Goal: Task Accomplishment & Management: Manage account settings

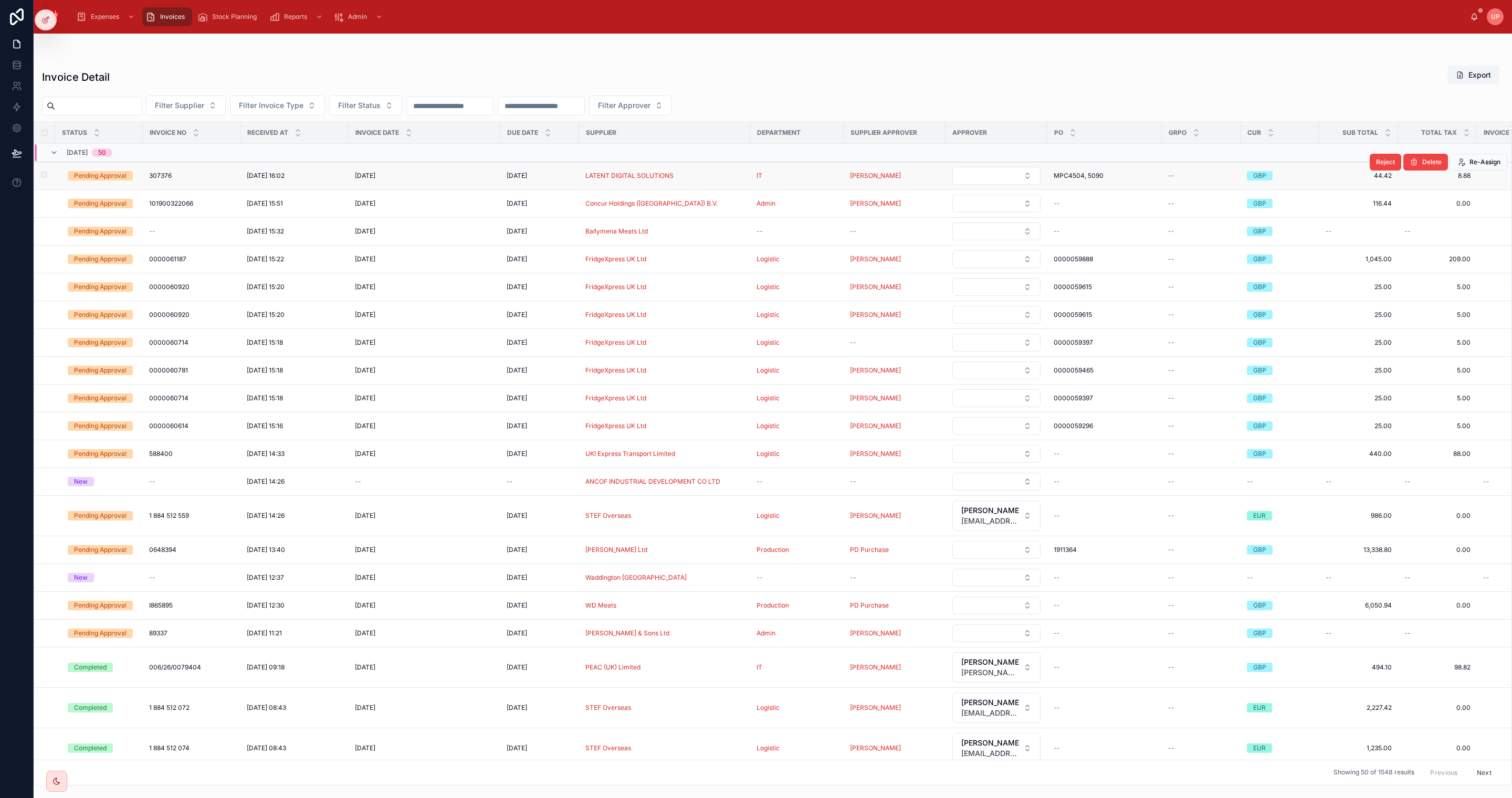
click at [117, 178] on div "Pending Approval" at bounding box center [100, 176] width 52 height 9
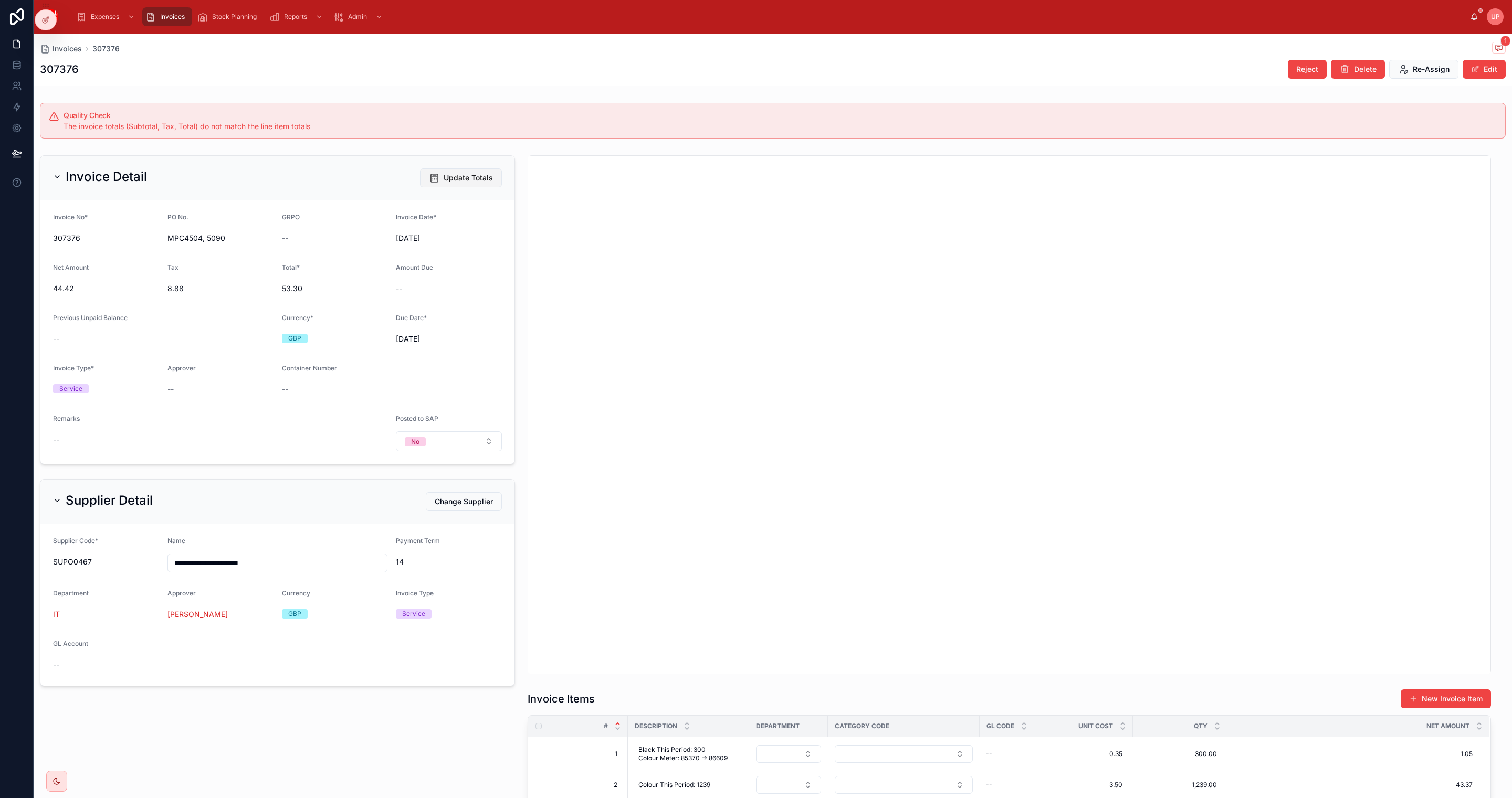
click at [465, 180] on span "Update Totals" at bounding box center [468, 178] width 49 height 11
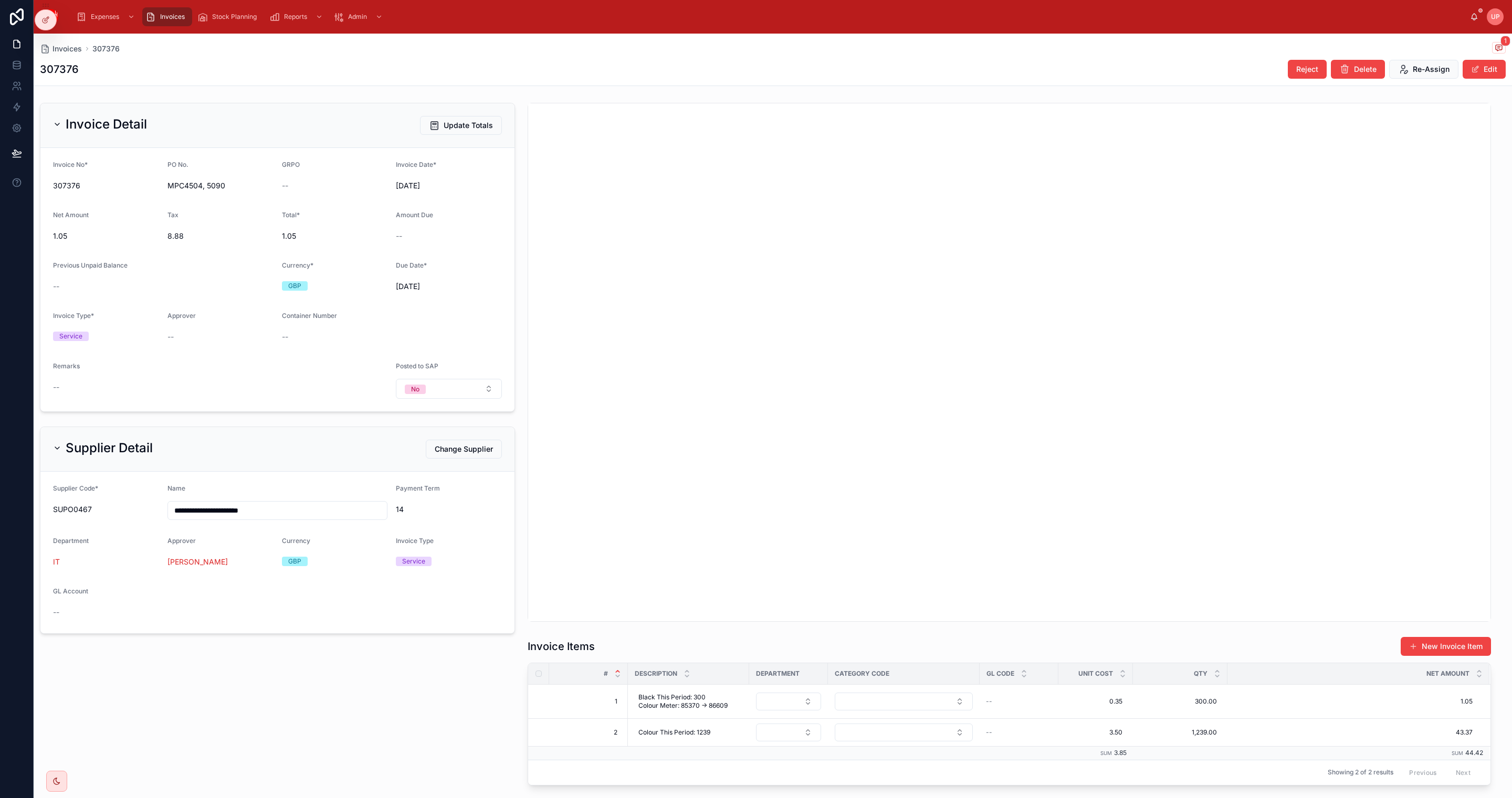
scroll to position [62, 0]
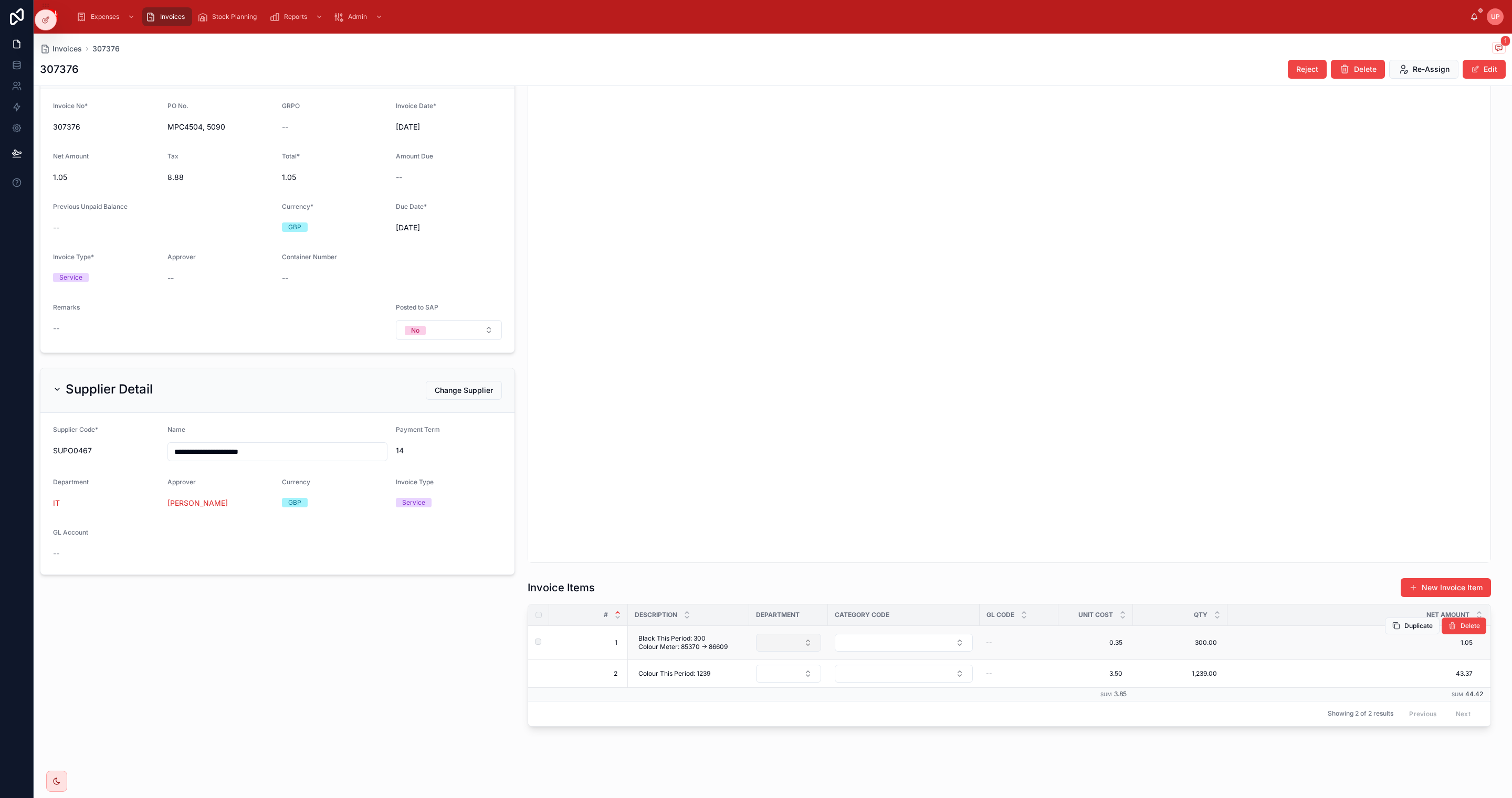
click at [772, 639] on button "Select Button" at bounding box center [788, 643] width 65 height 18
click at [754, 684] on div "IT" at bounding box center [785, 684] width 126 height 17
click at [779, 675] on button "Select Button" at bounding box center [788, 674] width 65 height 18
click at [757, 718] on div "IT" at bounding box center [785, 715] width 126 height 17
click at [873, 643] on button "Select Button" at bounding box center [903, 641] width 138 height 18
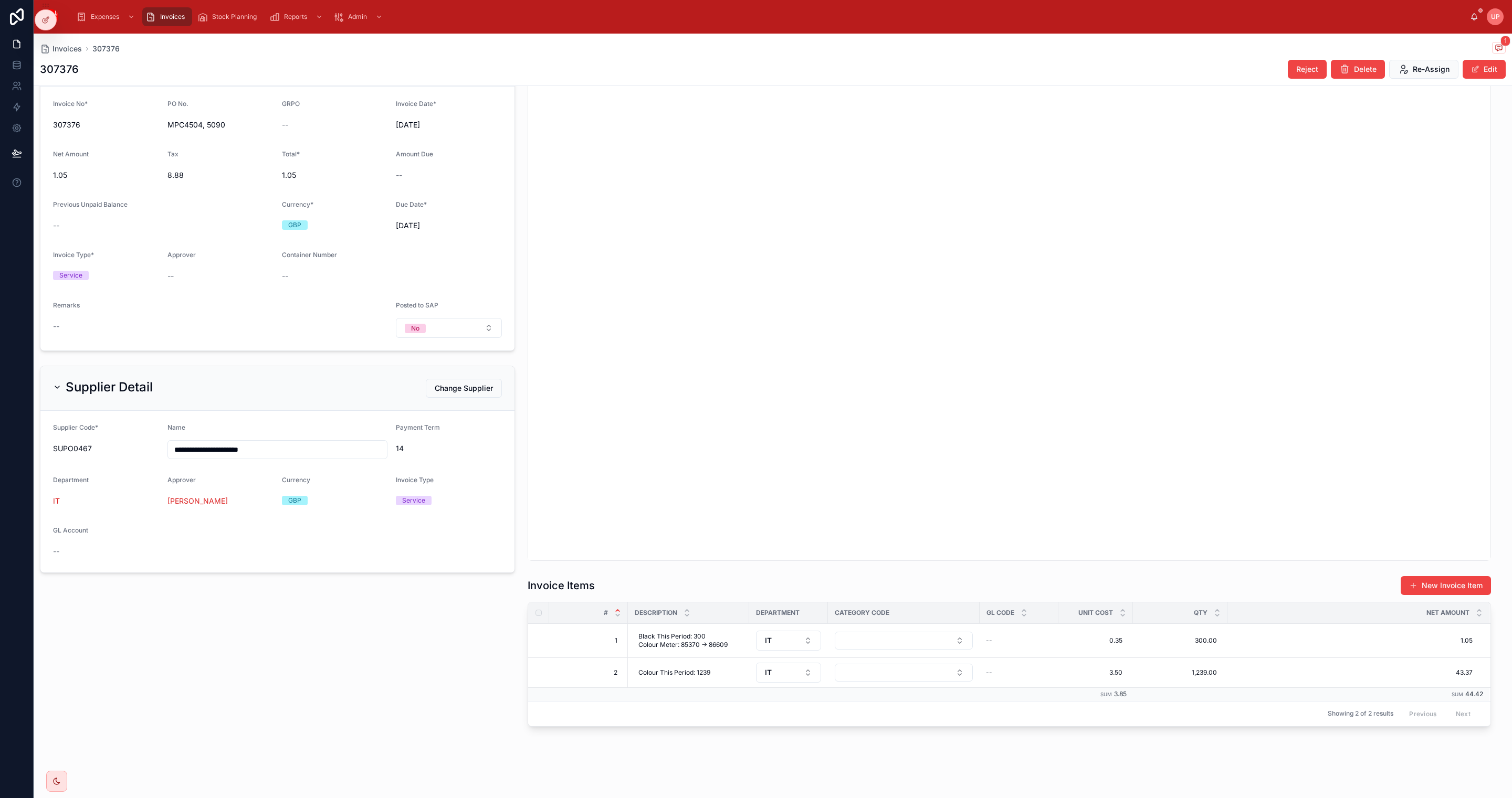
click at [873, 643] on button "Select Button" at bounding box center [903, 641] width 138 height 18
click at [865, 753] on span "Equipments" at bounding box center [858, 751] width 41 height 11
click at [862, 677] on button "Select Button" at bounding box center [903, 672] width 138 height 18
click at [860, 619] on span "Equipments" at bounding box center [858, 618] width 41 height 11
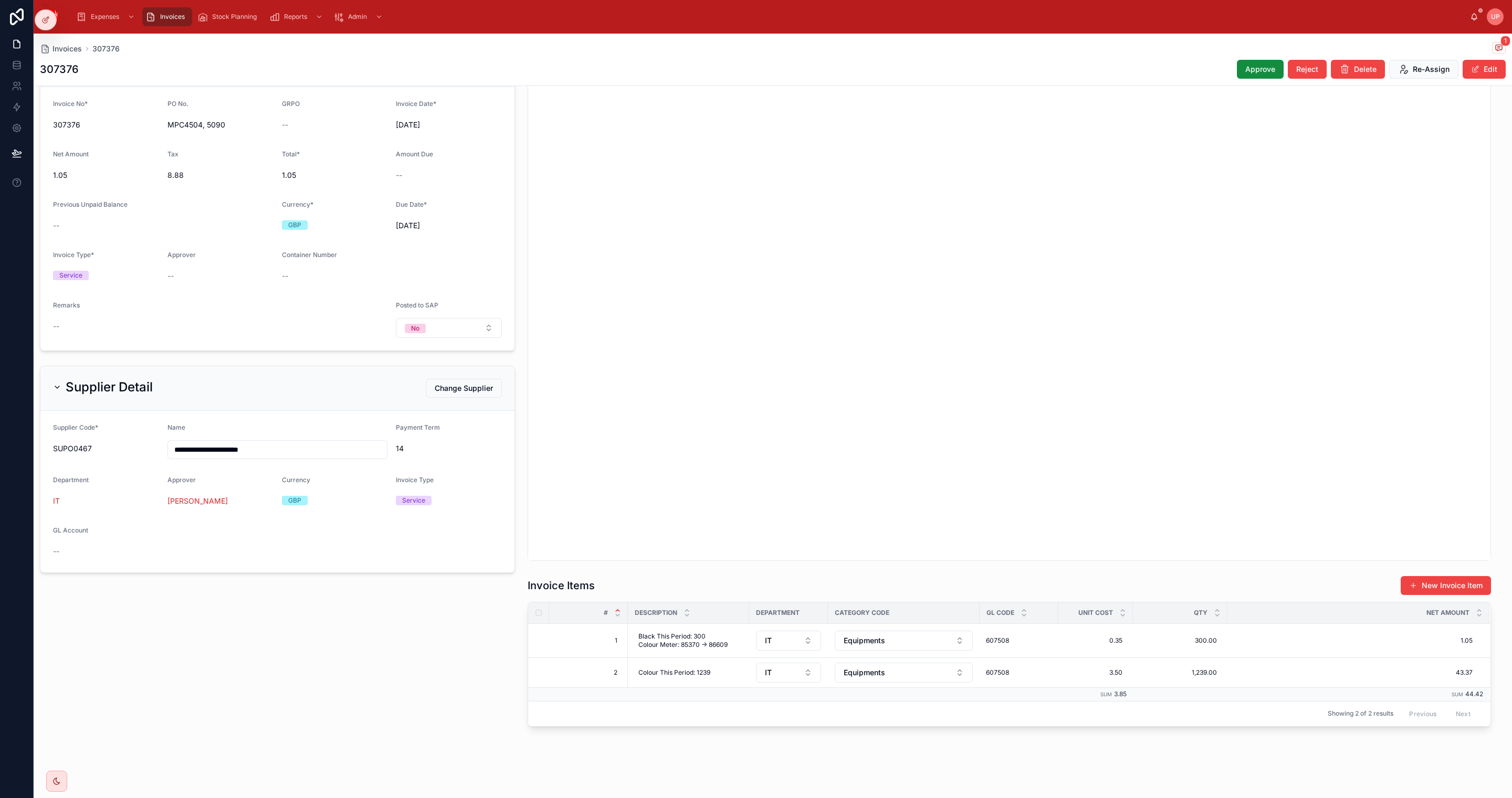
scroll to position [0, 0]
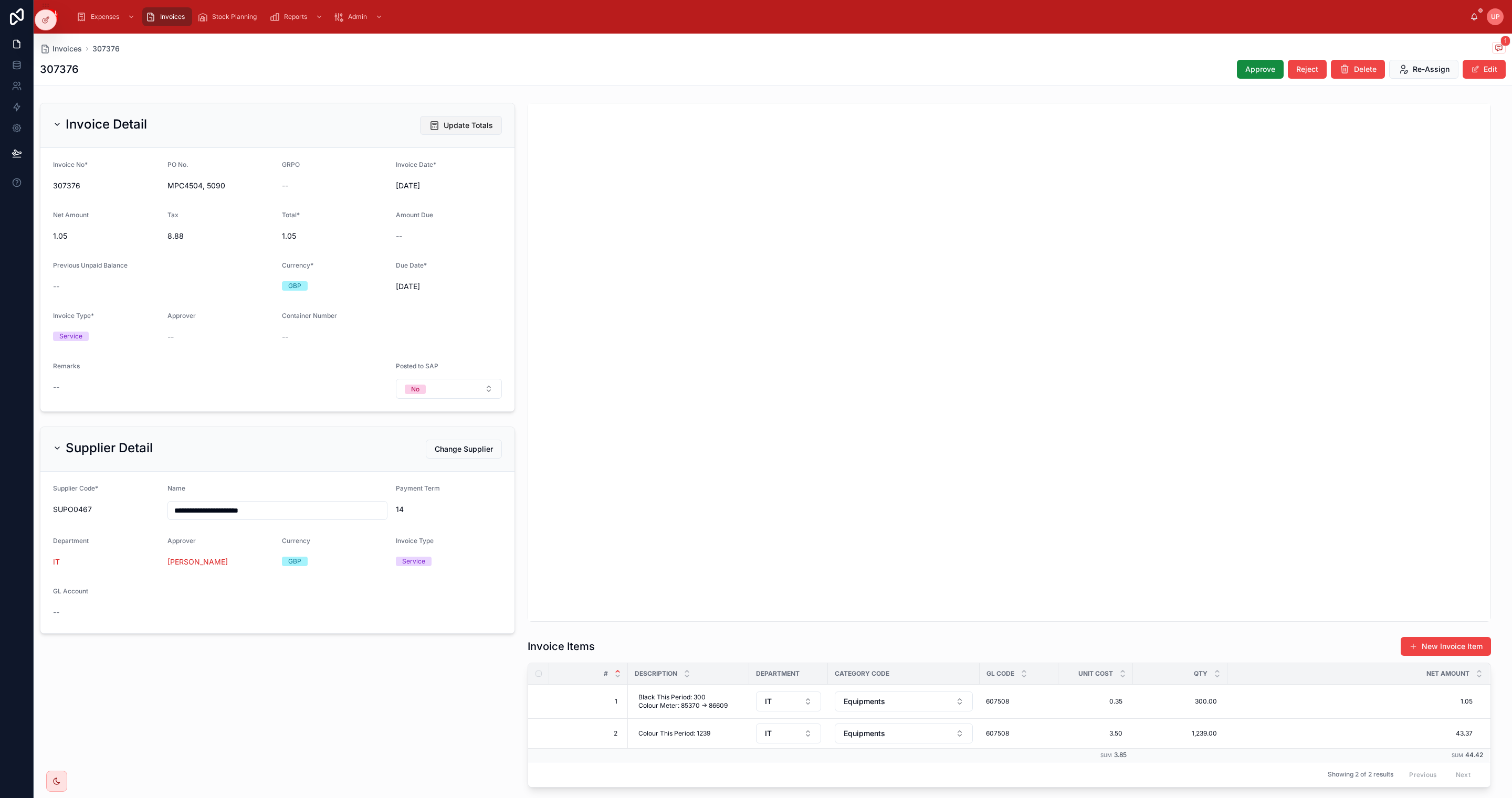
click at [462, 118] on button "Update Totals" at bounding box center [461, 126] width 82 height 19
click at [1471, 66] on button "Edit" at bounding box center [1484, 69] width 43 height 19
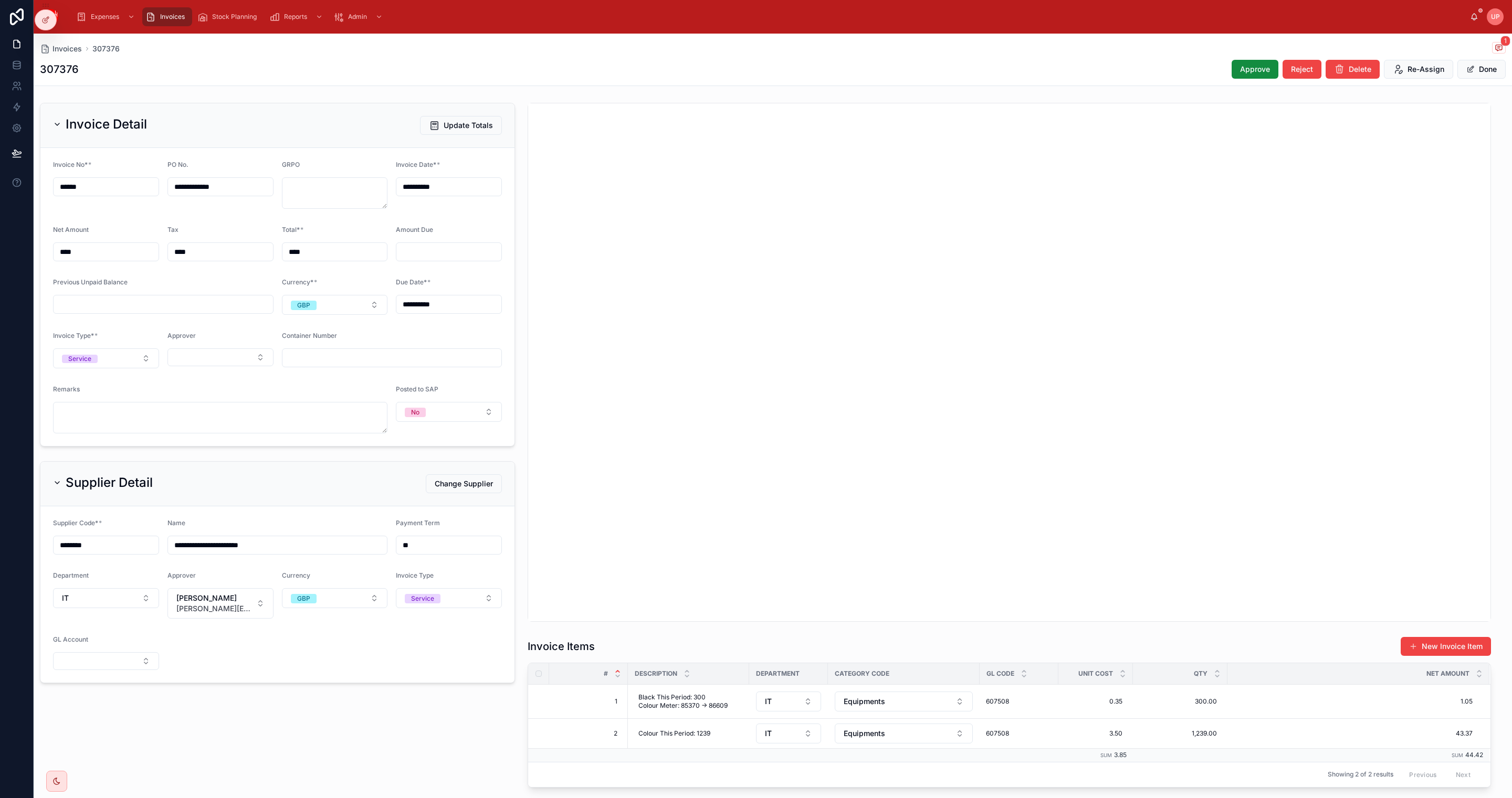
drag, startPoint x: 90, startPoint y: 257, endPoint x: 18, endPoint y: 256, distance: 72.0
click at [18, 256] on div "**********" at bounding box center [756, 399] width 1512 height 798
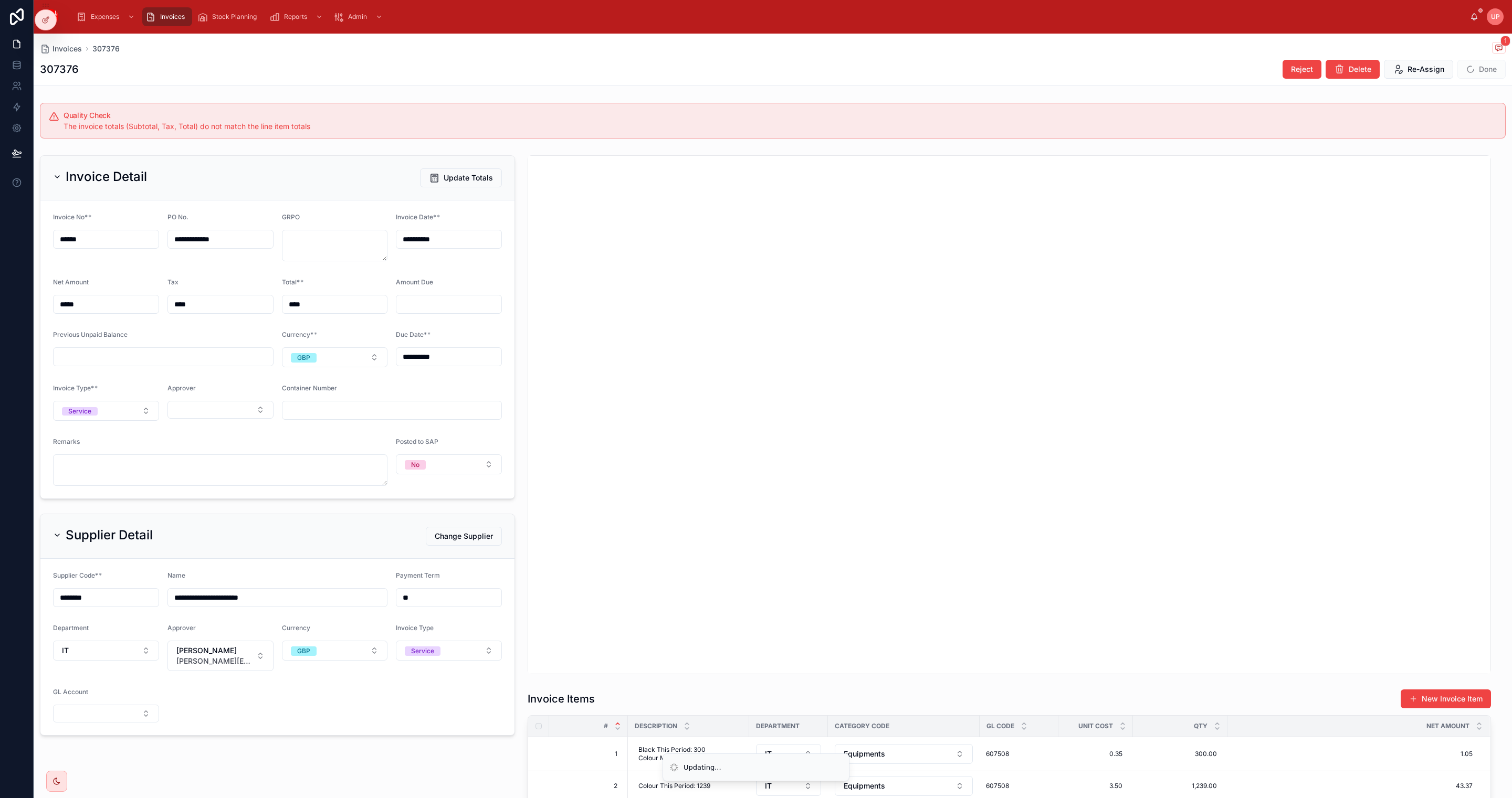
type input "*****"
click at [1483, 66] on span "Done" at bounding box center [1481, 69] width 48 height 19
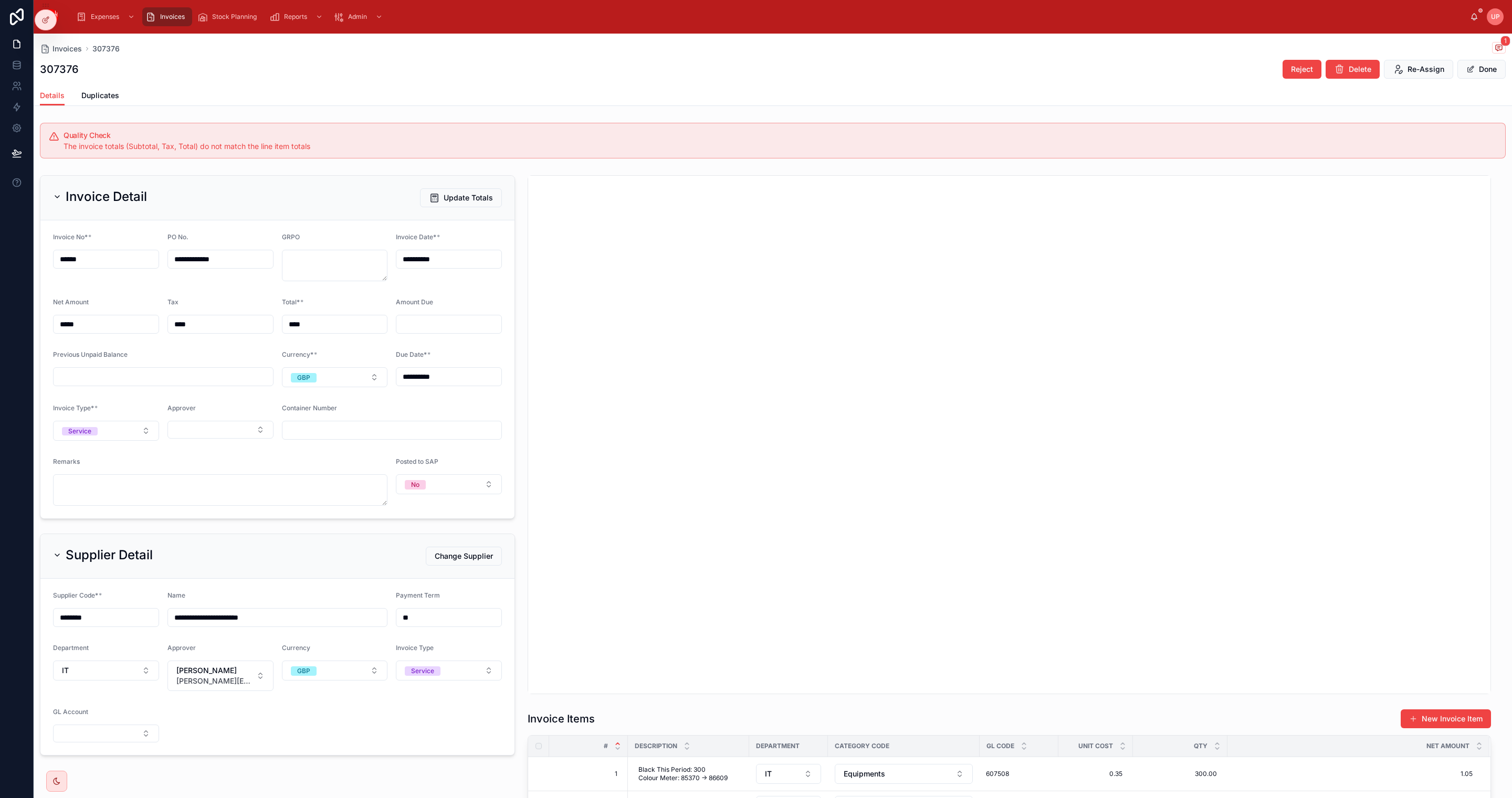
scroll to position [79, 0]
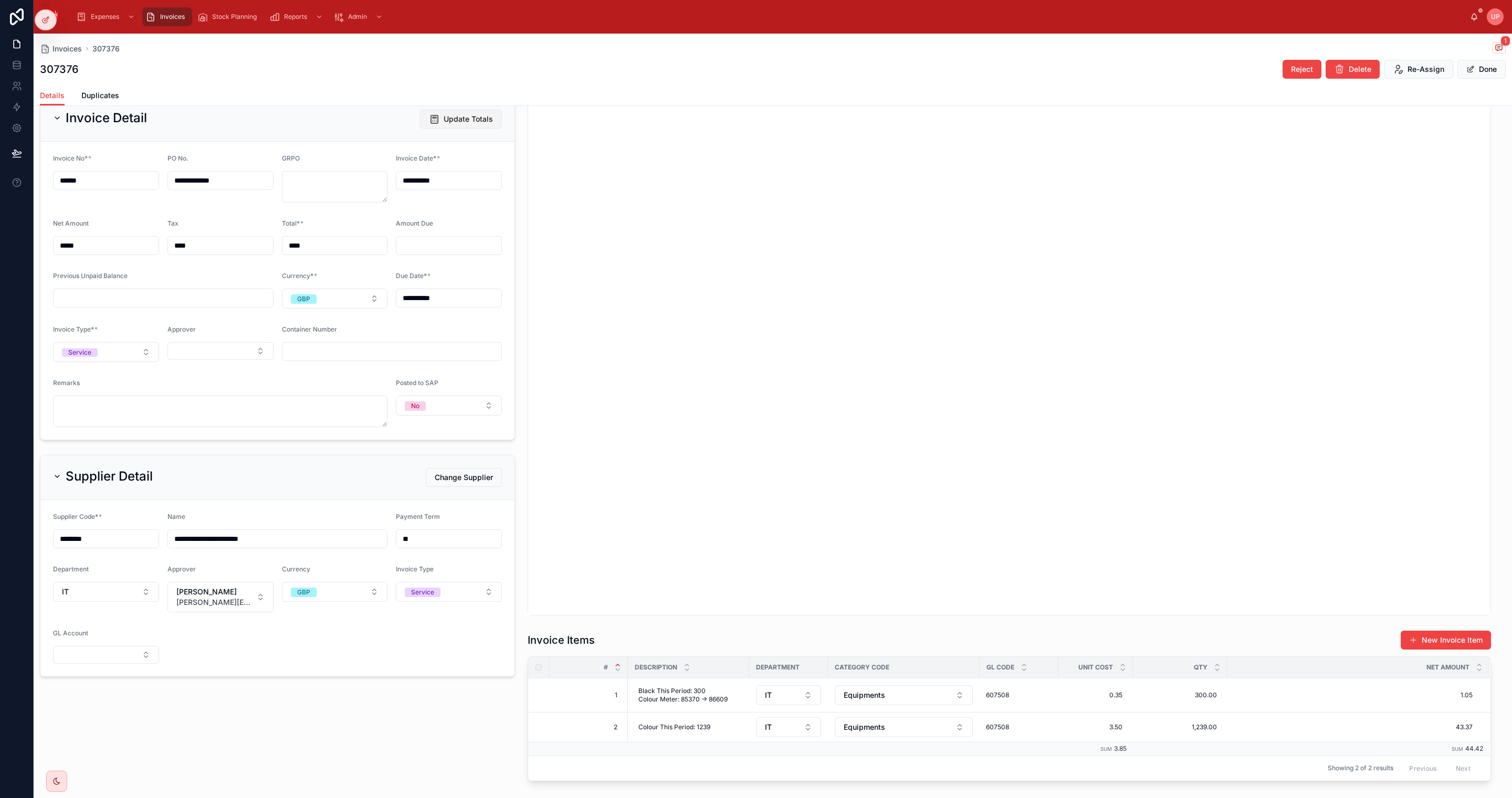
drag, startPoint x: 471, startPoint y: 107, endPoint x: 473, endPoint y: 117, distance: 10.2
click at [473, 117] on div "Invoice Detail Update Totals" at bounding box center [278, 119] width 474 height 45
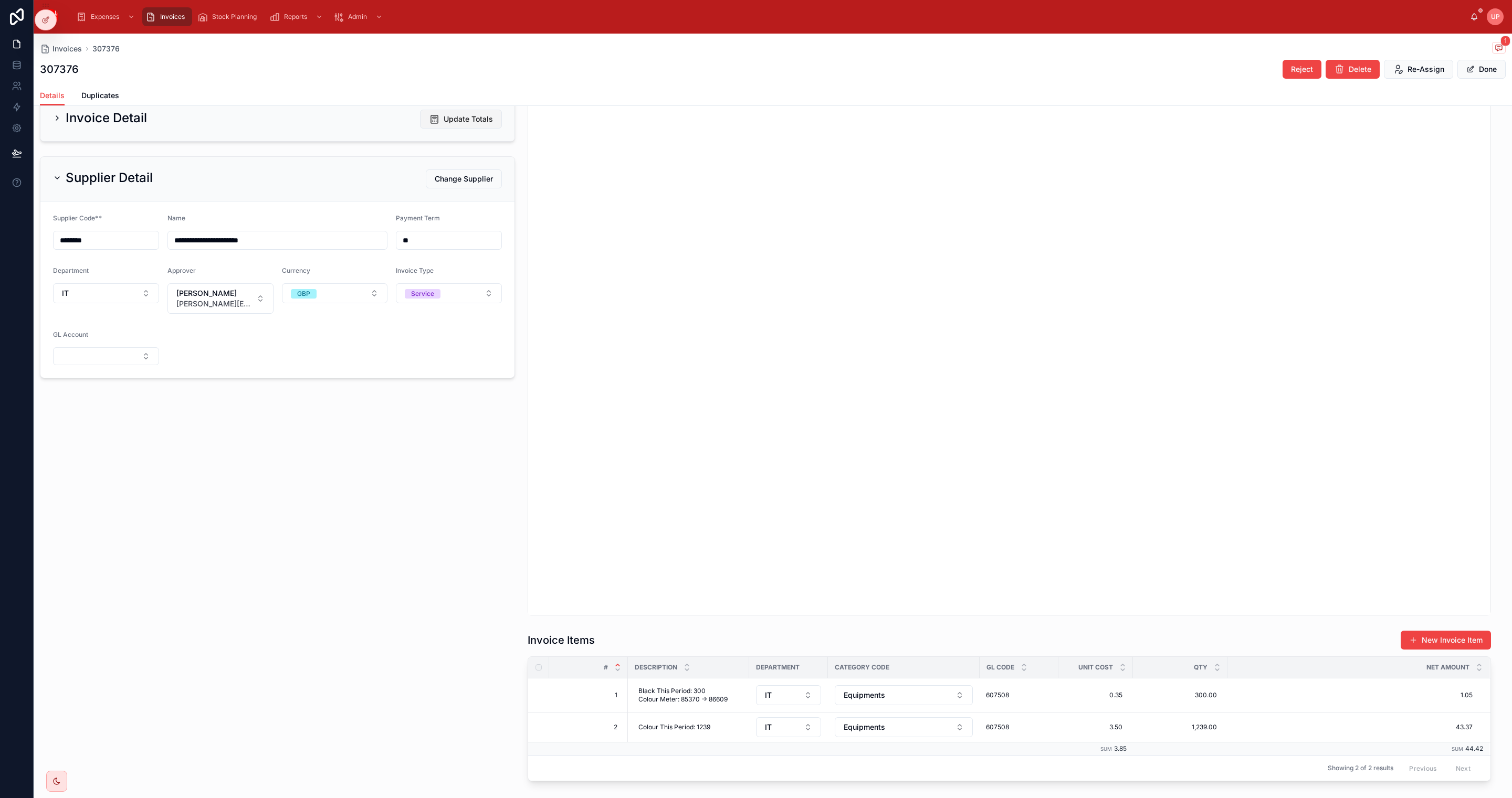
click at [468, 116] on span "Update Totals" at bounding box center [468, 119] width 49 height 11
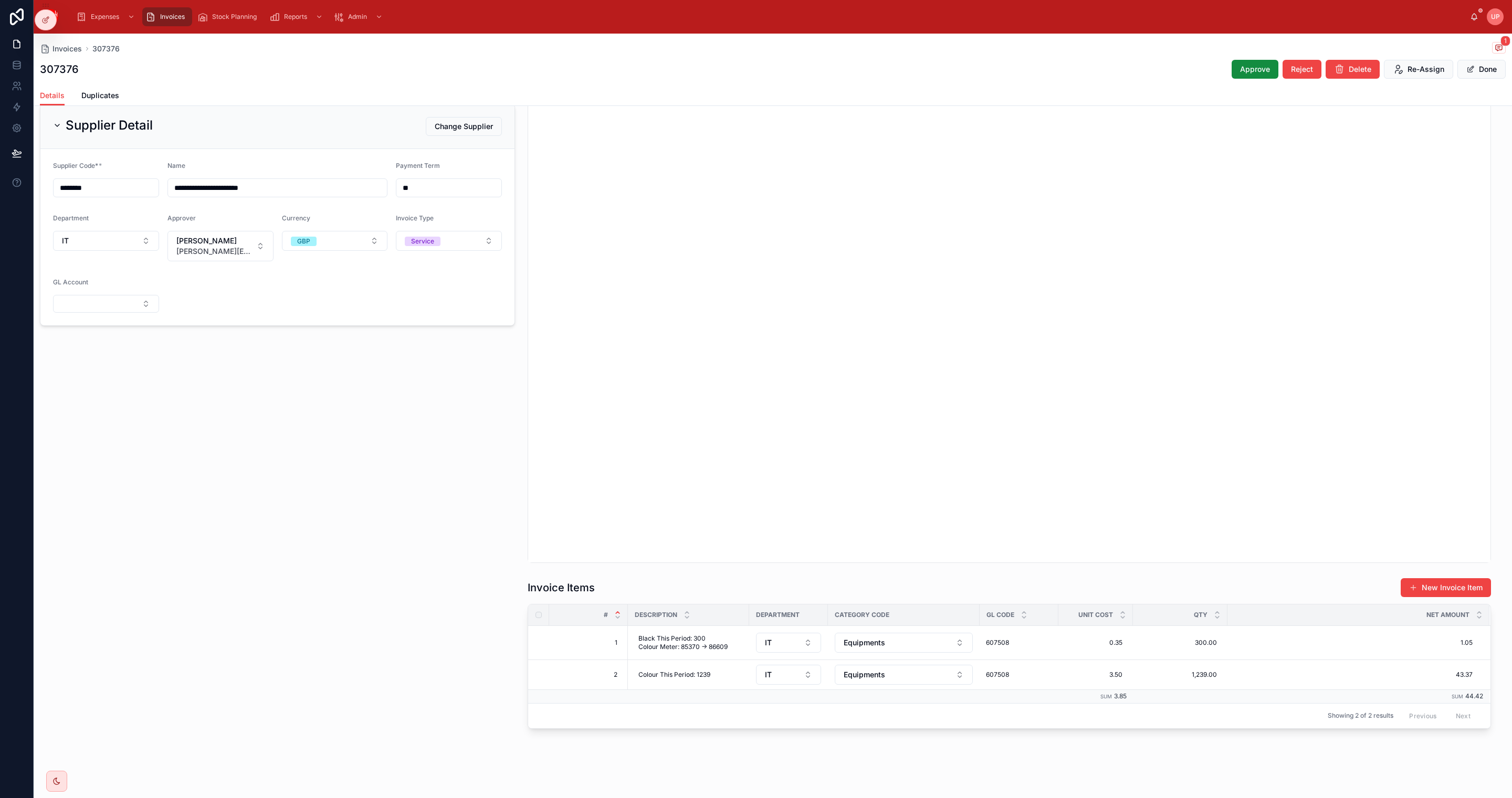
scroll to position [0, 0]
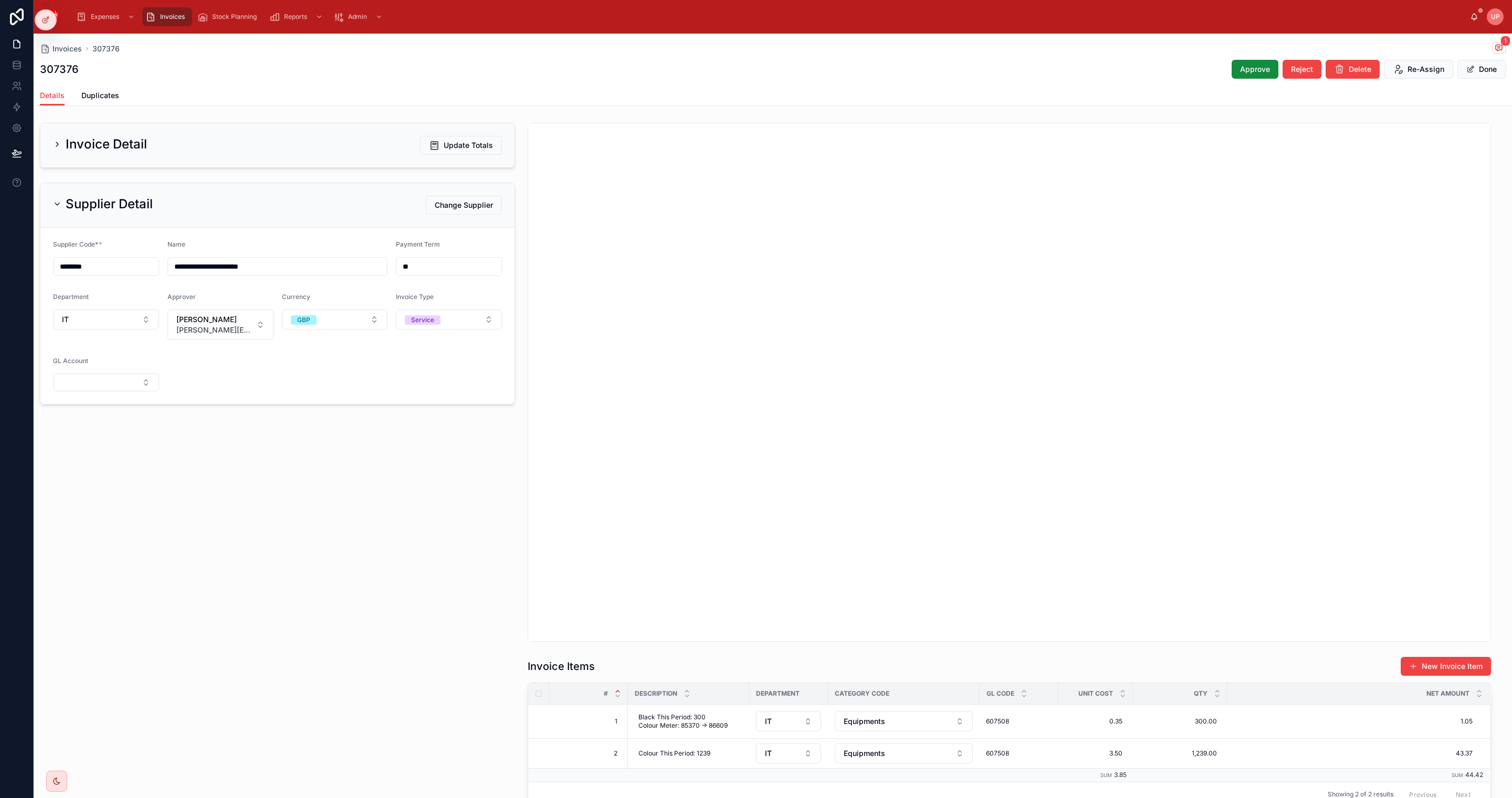
click at [204, 150] on div "Invoice Detail Update Totals" at bounding box center [277, 146] width 449 height 19
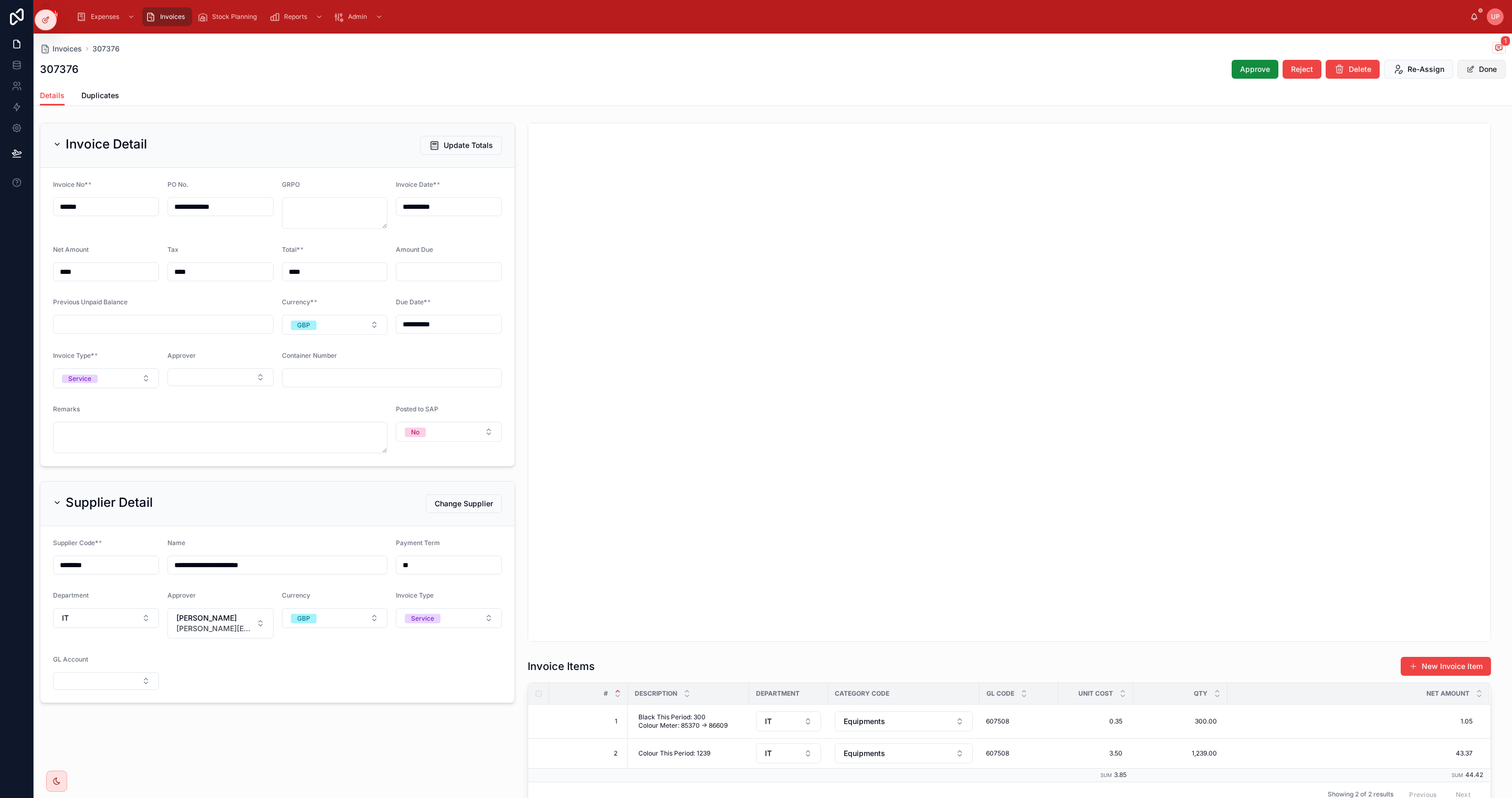
click at [1472, 76] on button "Done" at bounding box center [1481, 69] width 48 height 19
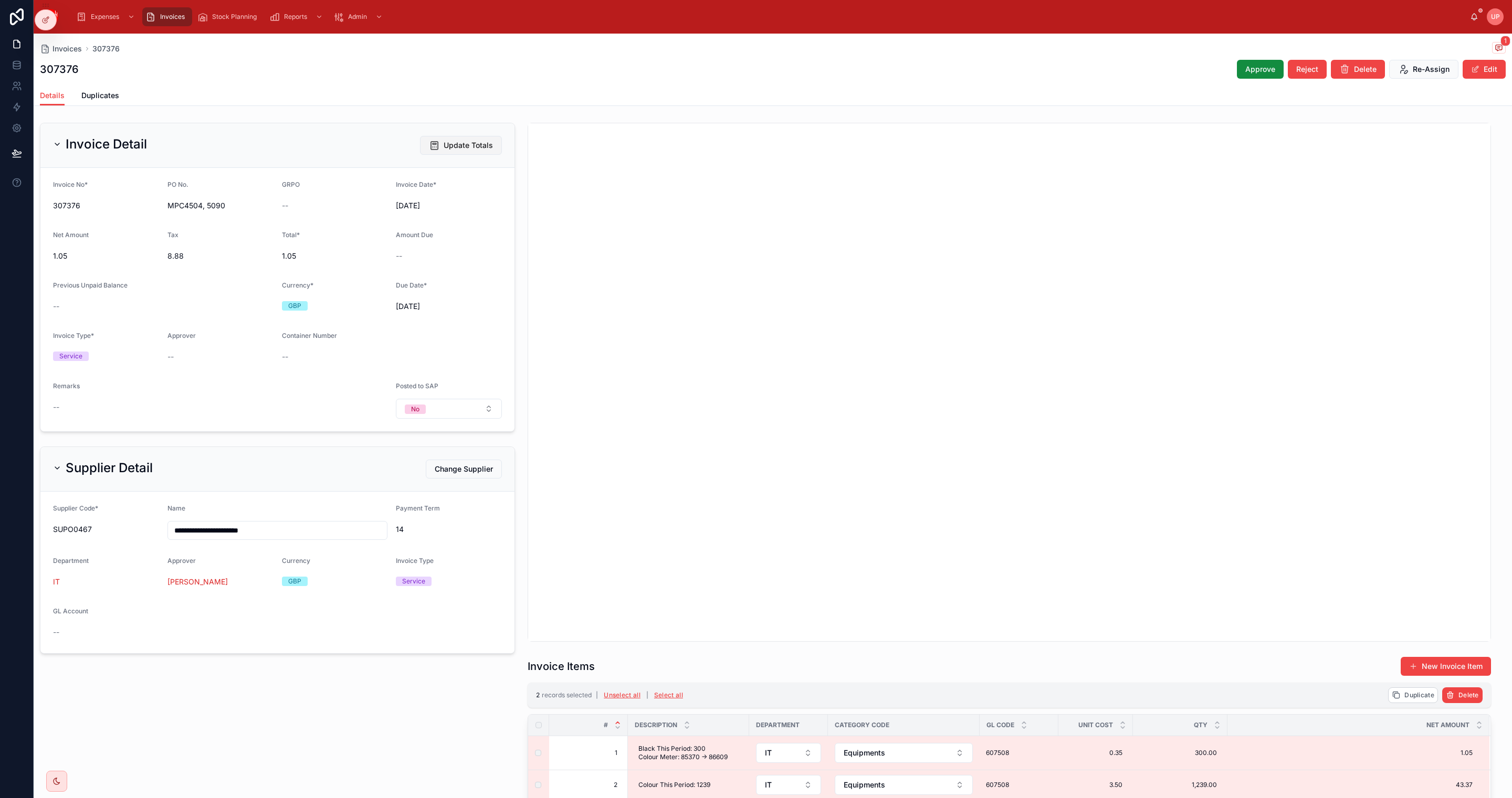
click at [454, 144] on span "Update Totals" at bounding box center [468, 146] width 49 height 11
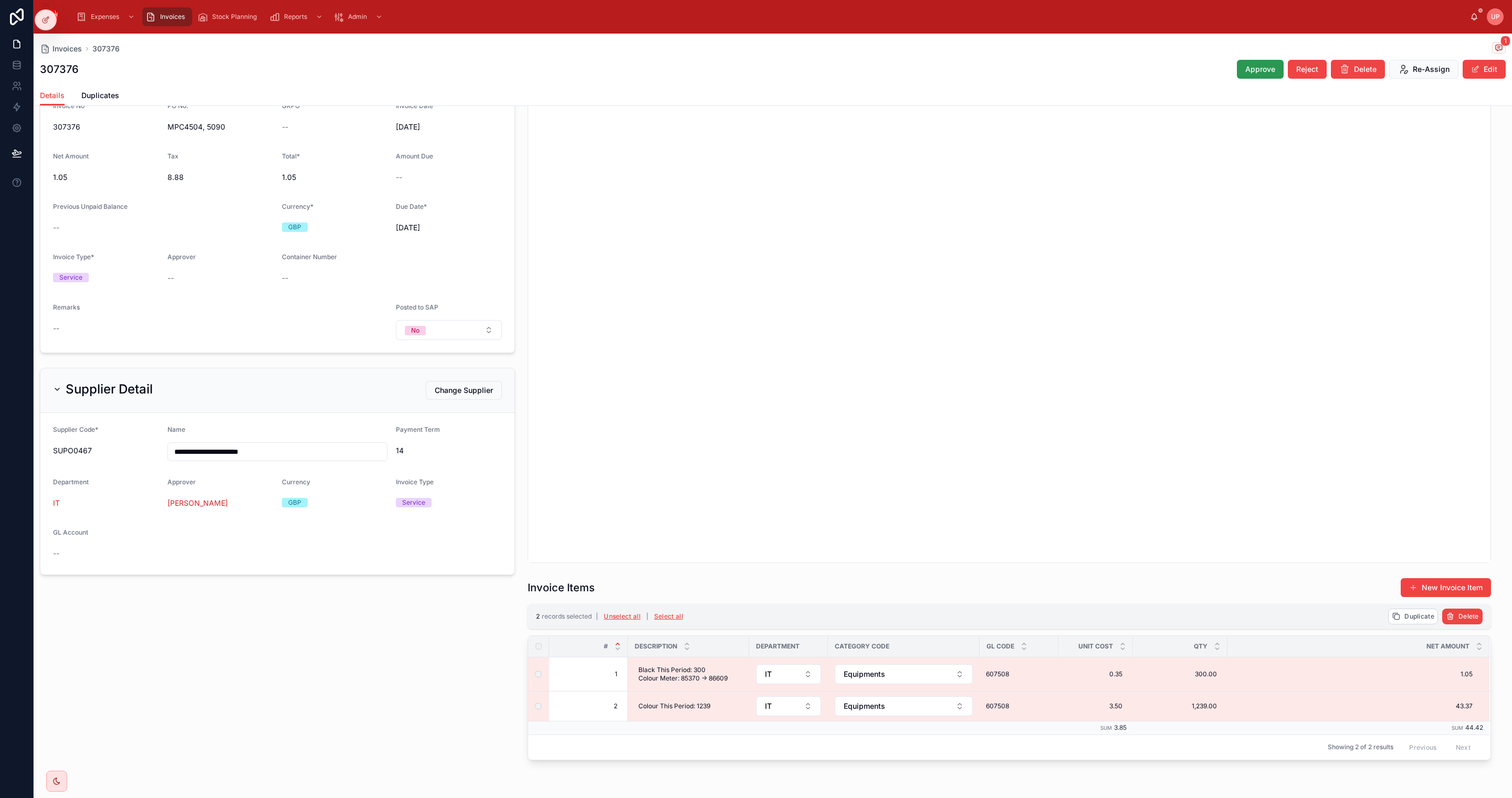
click at [1246, 67] on span "Approve" at bounding box center [1260, 69] width 30 height 11
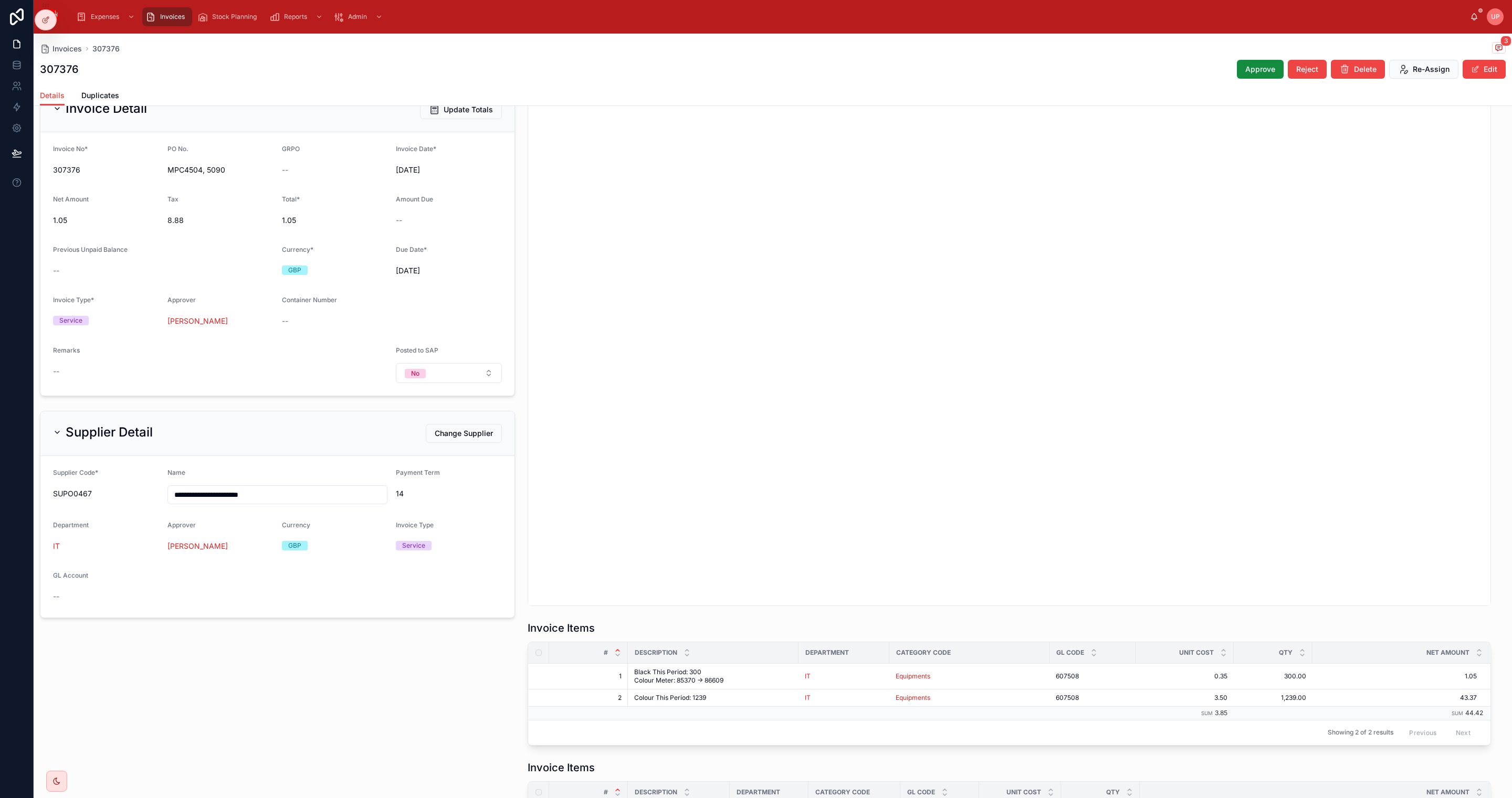
scroll to position [0, 0]
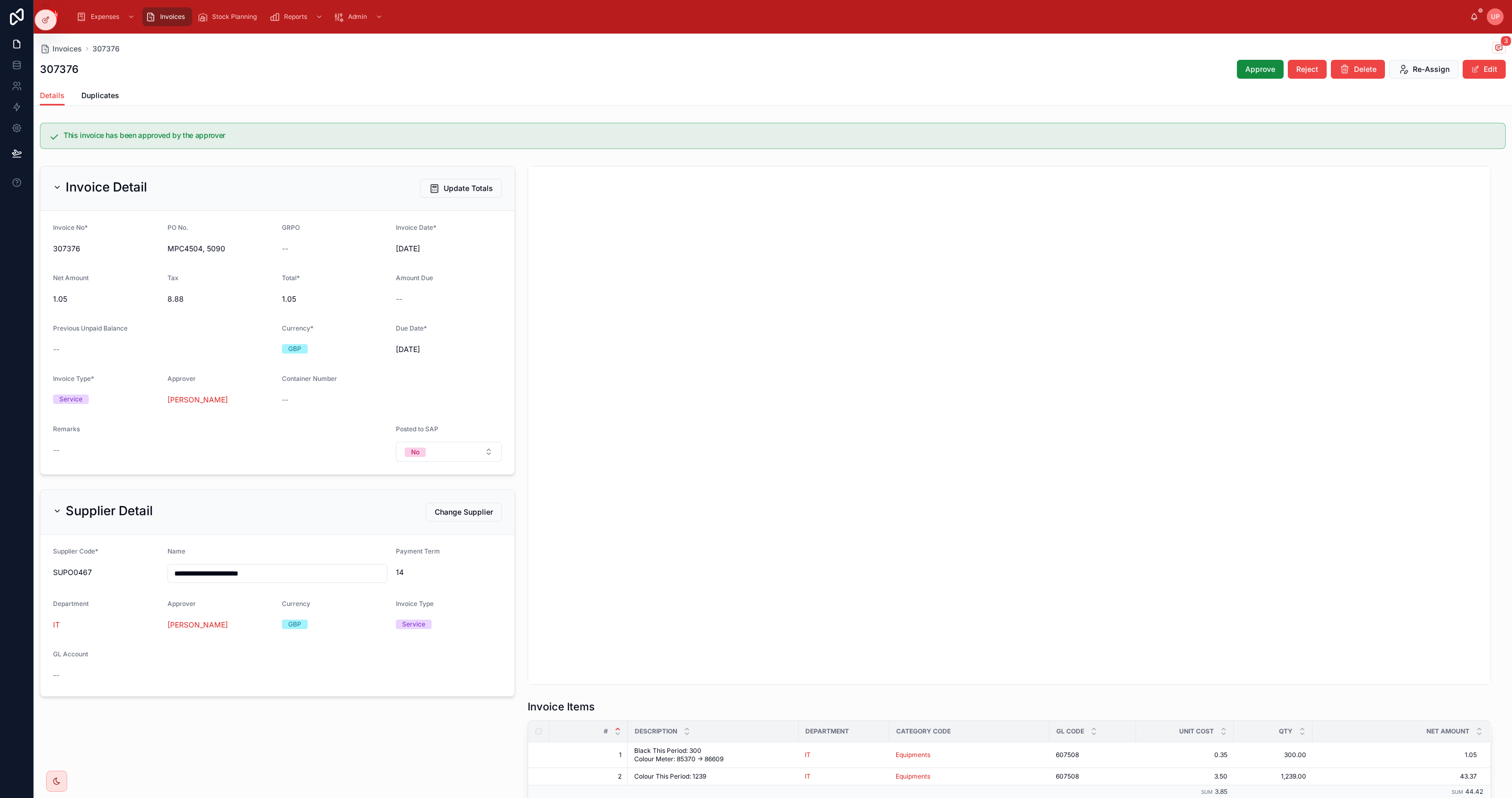
click at [177, 18] on span "Invoices" at bounding box center [173, 16] width 25 height 8
